Goal: Task Accomplishment & Management: Manage account settings

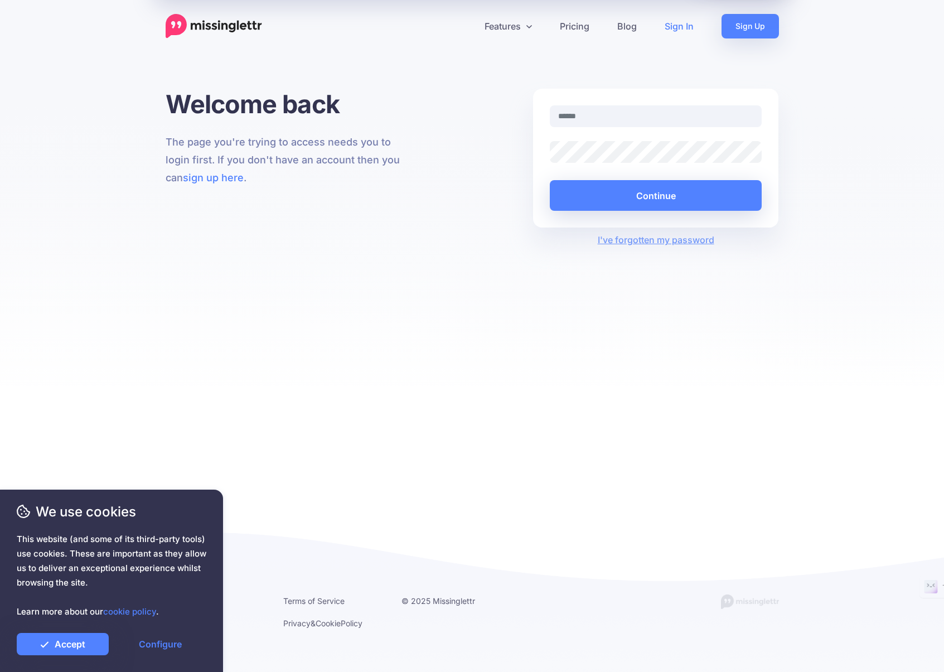
type input "**********"
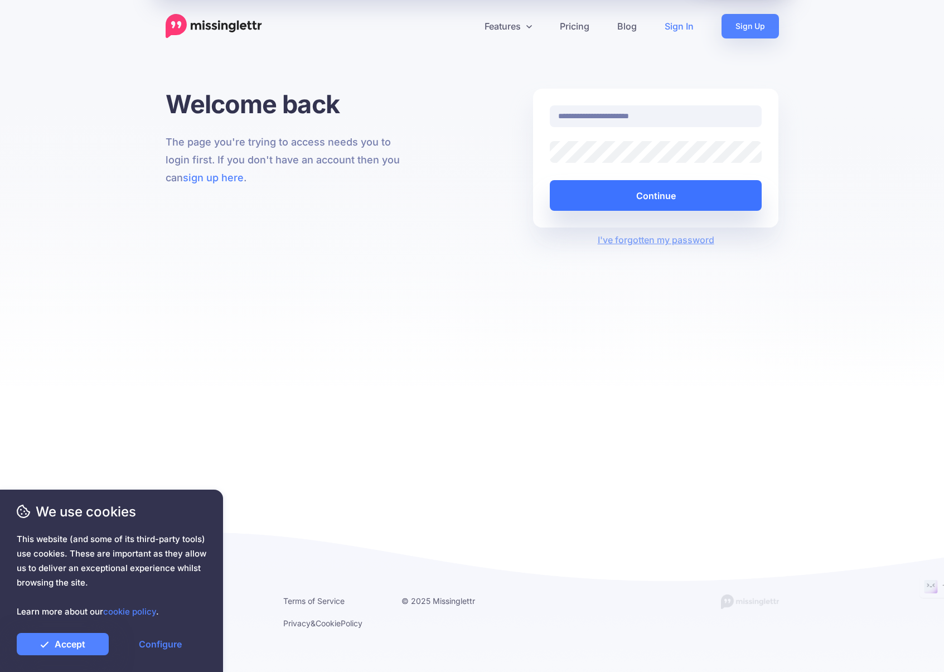
click at [624, 195] on button "Continue" at bounding box center [656, 195] width 213 height 31
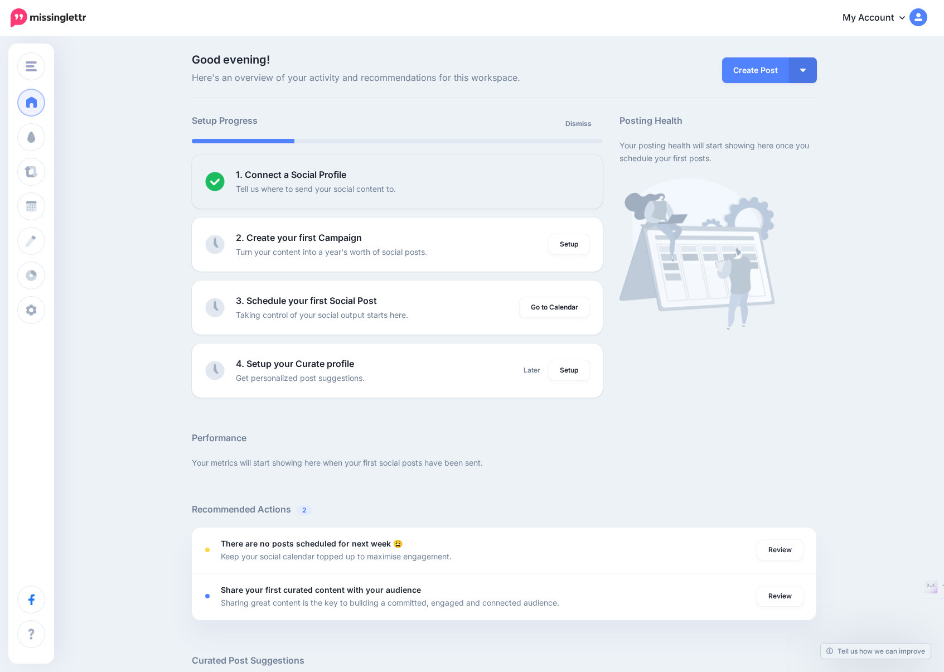
click at [907, 16] on link "My Account" at bounding box center [880, 17] width 96 height 27
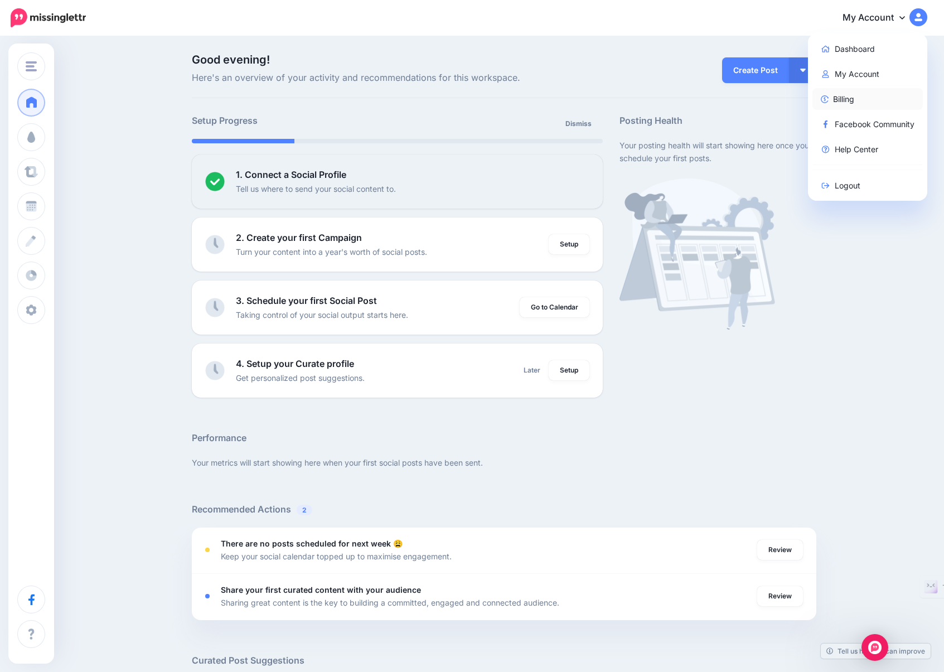
click at [851, 106] on link "Billing" at bounding box center [868, 99] width 111 height 22
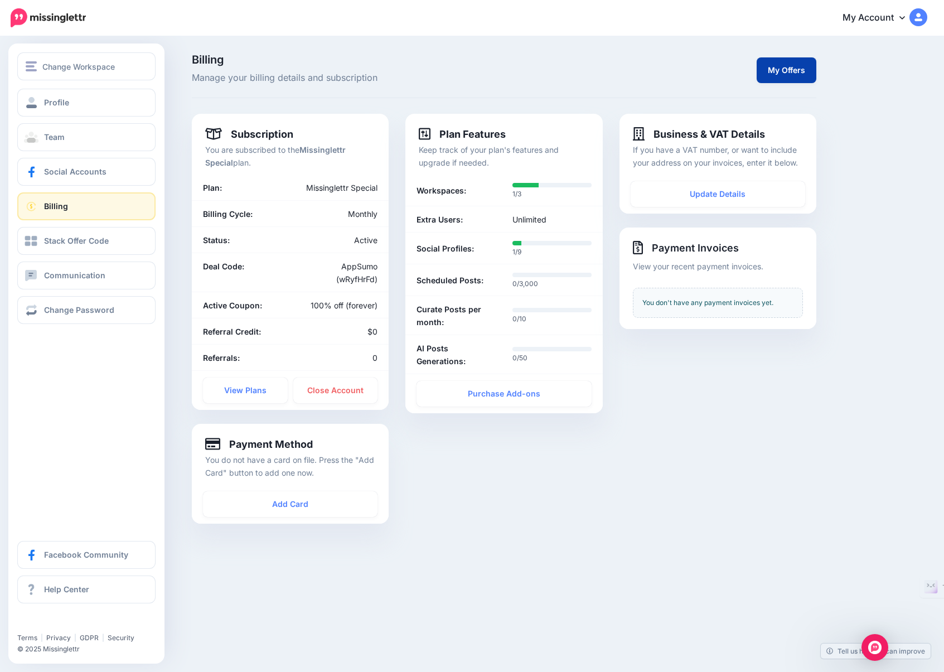
scroll to position [2, 0]
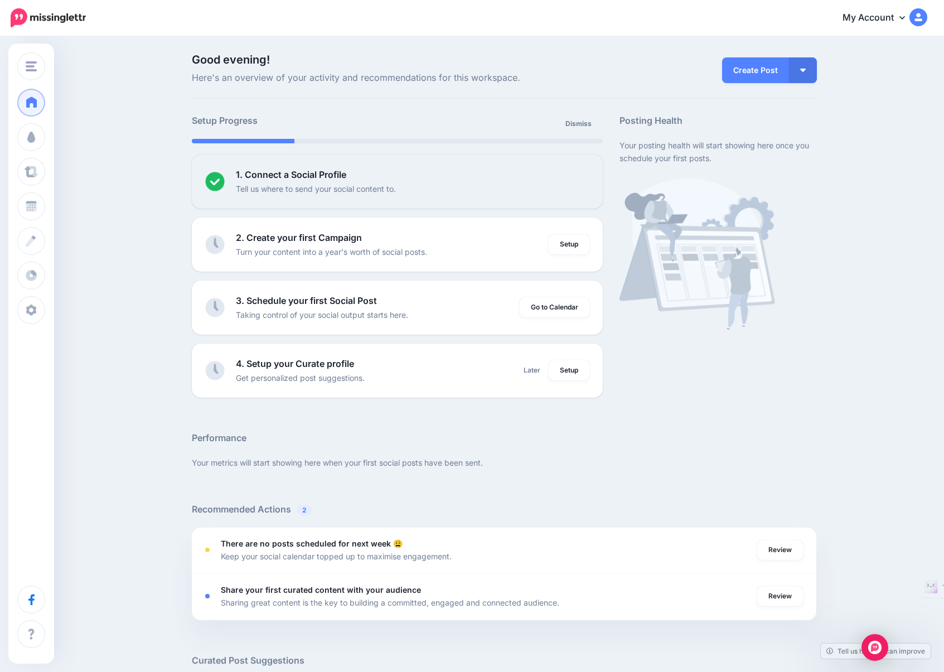
click at [903, 18] on link "My Account" at bounding box center [880, 17] width 96 height 27
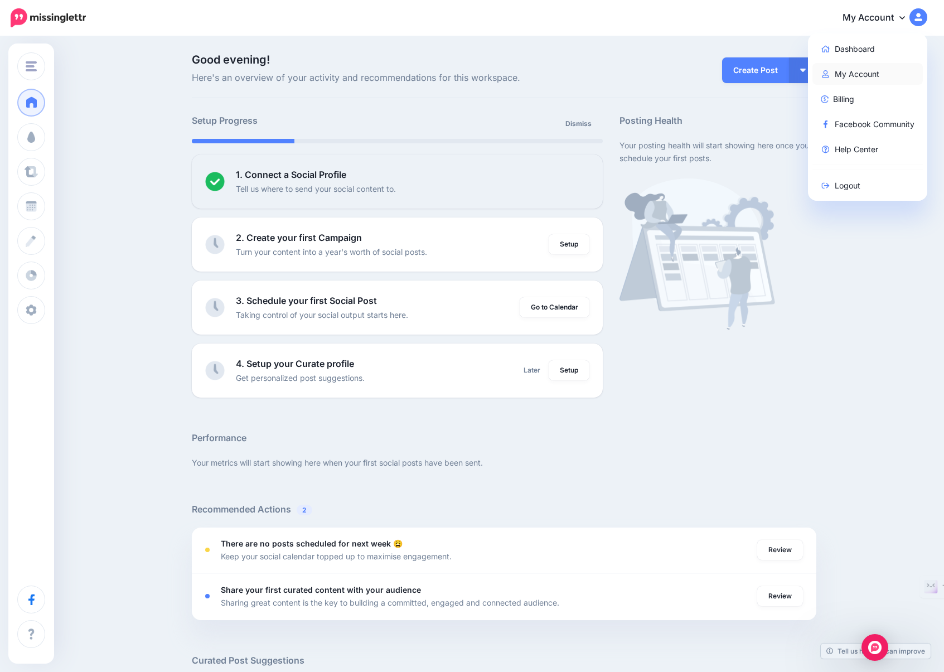
click at [868, 71] on link "My Account" at bounding box center [868, 74] width 111 height 22
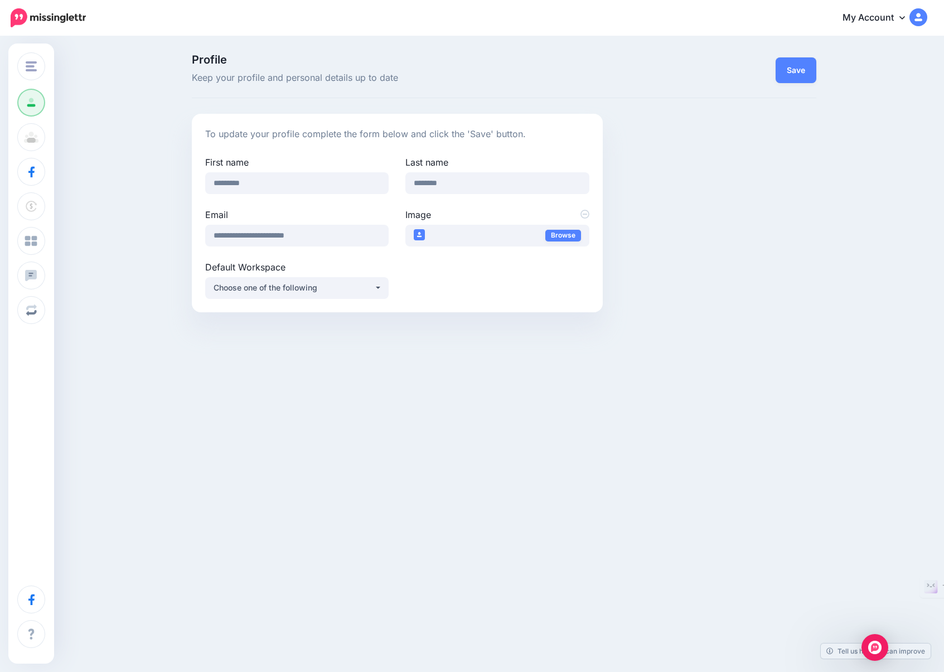
click at [888, 18] on link "My Account" at bounding box center [880, 17] width 96 height 27
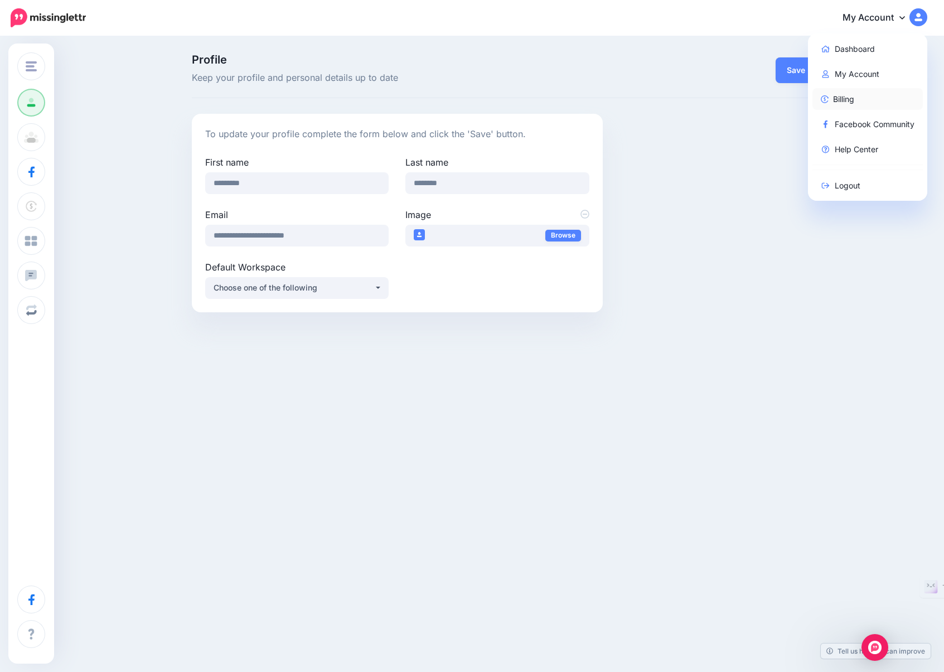
click at [855, 96] on link "Billing" at bounding box center [868, 99] width 111 height 22
